Goal: Information Seeking & Learning: Learn about a topic

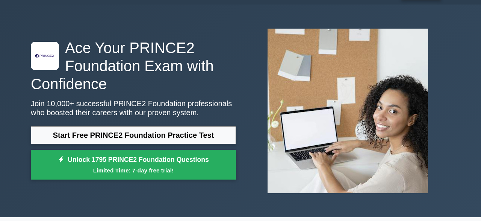
scroll to position [39, 0]
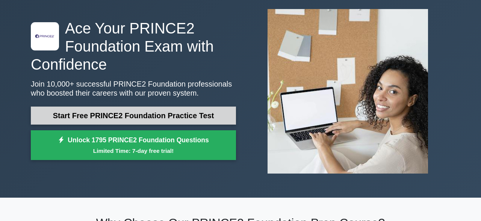
click at [175, 116] on link "Start Free PRINCE2 Foundation Practice Test" at bounding box center [133, 115] width 205 height 18
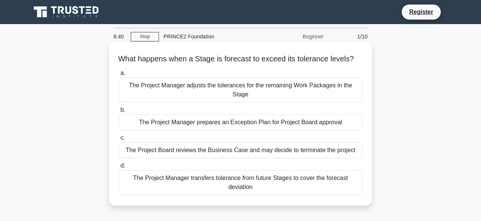
click at [267, 147] on div "The Project Board reviews the Business Case and may decide to terminate the pro…" at bounding box center [241, 150] width 244 height 16
click at [119, 140] on input "c. The Project Board reviews the Business Case and may decide to terminate the …" at bounding box center [119, 137] width 0 height 5
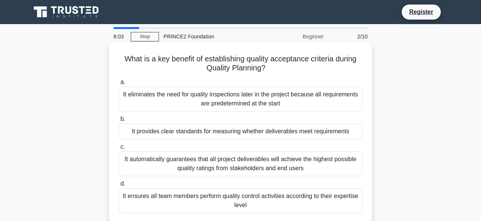
click at [276, 134] on div "It provides clear standards for measuring whether deliverables meet requirements" at bounding box center [241, 131] width 244 height 16
click at [119, 121] on input "b. It provides clear standards for measuring whether deliverables meet requirem…" at bounding box center [119, 119] width 0 height 5
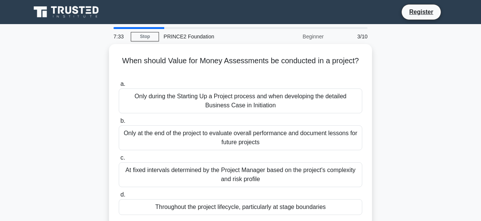
scroll to position [20, 0]
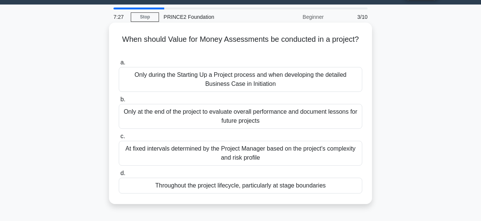
click at [300, 185] on div "Throughout the project lifecycle, particularly at stage boundaries" at bounding box center [241, 185] width 244 height 16
click at [119, 176] on input "d. Throughout the project lifecycle, particularly at stage boundaries" at bounding box center [119, 173] width 0 height 5
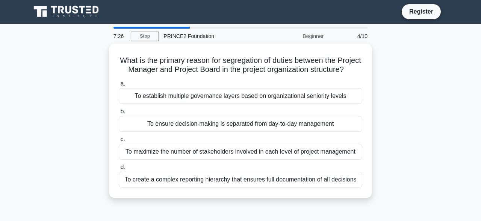
scroll to position [0, 0]
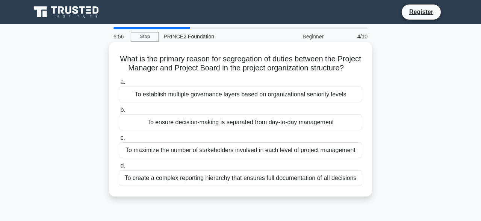
click at [306, 124] on div "To ensure decision-making is separated from day-to-day management" at bounding box center [241, 122] width 244 height 16
click at [119, 112] on input "b. To ensure decision-making is separated from day-to-day management" at bounding box center [119, 110] width 0 height 5
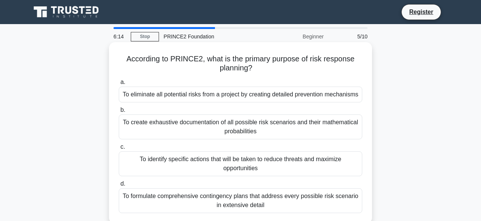
click at [347, 201] on div "To formulate comprehensive contingency plans that address every possible risk s…" at bounding box center [241, 200] width 244 height 25
click at [119, 186] on input "d. To formulate comprehensive contingency plans that address every possible ris…" at bounding box center [119, 183] width 0 height 5
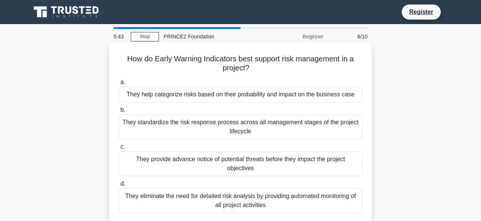
click at [302, 164] on div "They provide advance notice of potential threats before they impact the project…" at bounding box center [241, 163] width 244 height 25
click at [119, 149] on input "c. They provide advance notice of potential threats before they impact the proj…" at bounding box center [119, 146] width 0 height 5
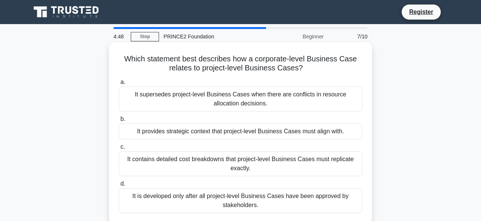
click at [321, 133] on div "It provides strategic context that project-level Business Cases must align with." at bounding box center [241, 131] width 244 height 16
click at [119, 121] on input "b. It provides strategic context that project-level Business Cases must align w…" at bounding box center [119, 119] width 0 height 5
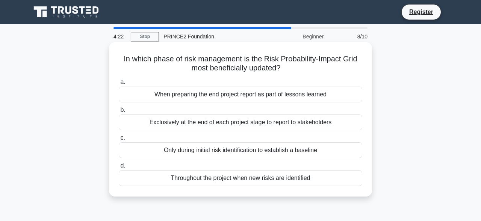
click at [296, 177] on div "Throughout the project when new risks are identified" at bounding box center [241, 178] width 244 height 16
click at [119, 168] on input "d. Throughout the project when new risks are identified" at bounding box center [119, 165] width 0 height 5
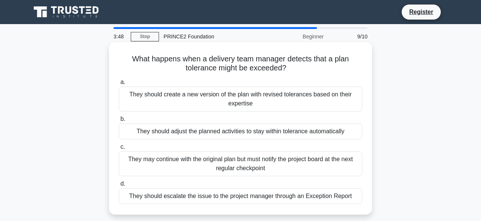
click at [317, 194] on div "They should escalate the issue to the project manager through an Exception Repo…" at bounding box center [241, 196] width 244 height 16
click at [119, 186] on input "d. They should escalate the issue to the project manager through an Exception R…" at bounding box center [119, 183] width 0 height 5
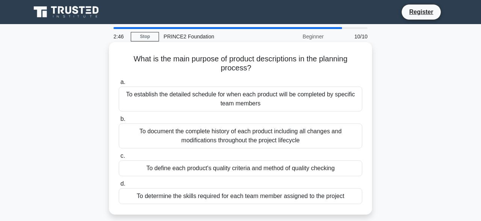
click at [306, 173] on div "To define each product's quality criteria and method of quality checking" at bounding box center [241, 168] width 244 height 16
click at [119, 158] on input "c. To define each product's quality criteria and method of quality checking" at bounding box center [119, 155] width 0 height 5
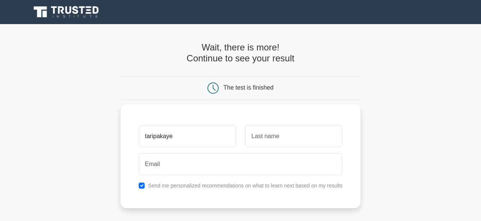
type input "taripakaye"
click at [297, 142] on input "text" at bounding box center [293, 136] width 97 height 22
type input "asoka"
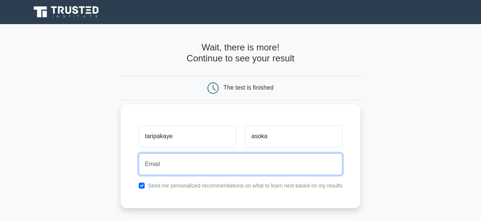
click at [275, 156] on input "email" at bounding box center [241, 164] width 204 height 22
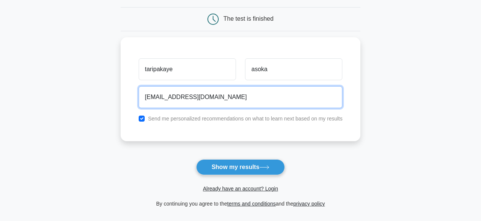
scroll to position [72, 0]
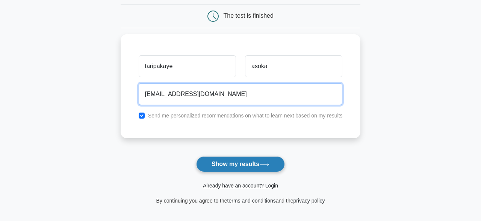
type input "psytarry2015@gmail.com"
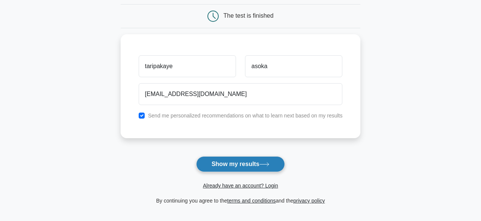
click at [238, 163] on button "Show my results" at bounding box center [240, 164] width 89 height 16
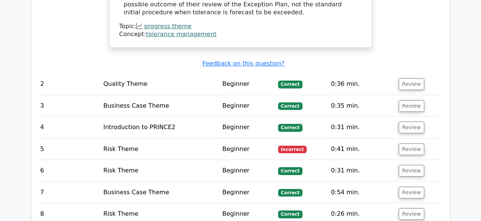
scroll to position [916, 0]
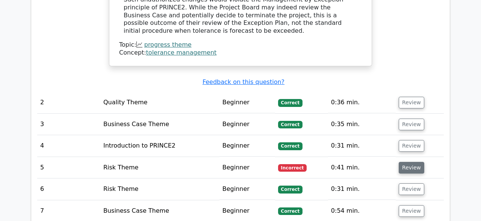
click at [409, 162] on button "Review" at bounding box center [412, 168] width 26 height 12
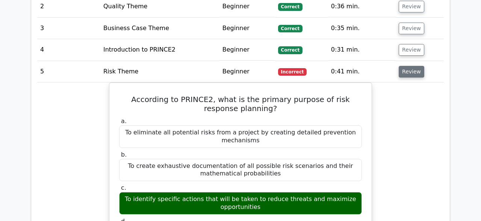
scroll to position [1013, 0]
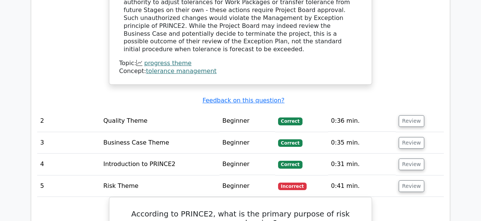
scroll to position [896, 0]
